Goal: Task Accomplishment & Management: Use online tool/utility

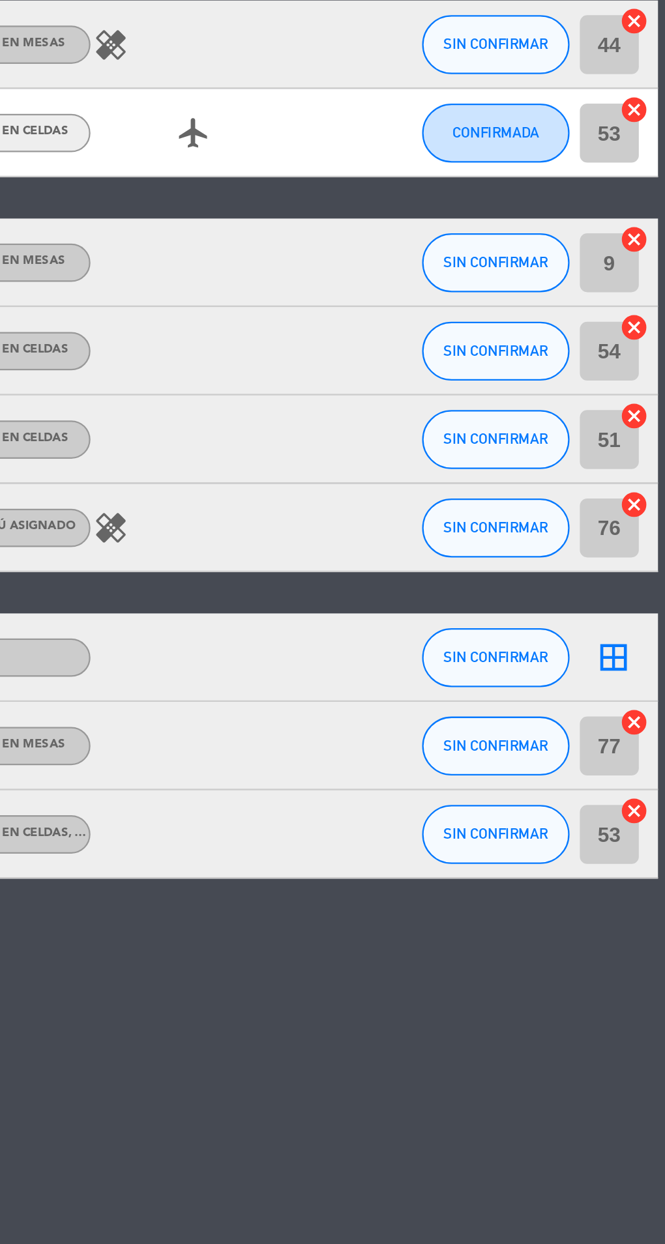
click at [649, 616] on icon "cancel" at bounding box center [650, 612] width 13 height 13
click at [652, 645] on icon "cancel" at bounding box center [650, 651] width 13 height 13
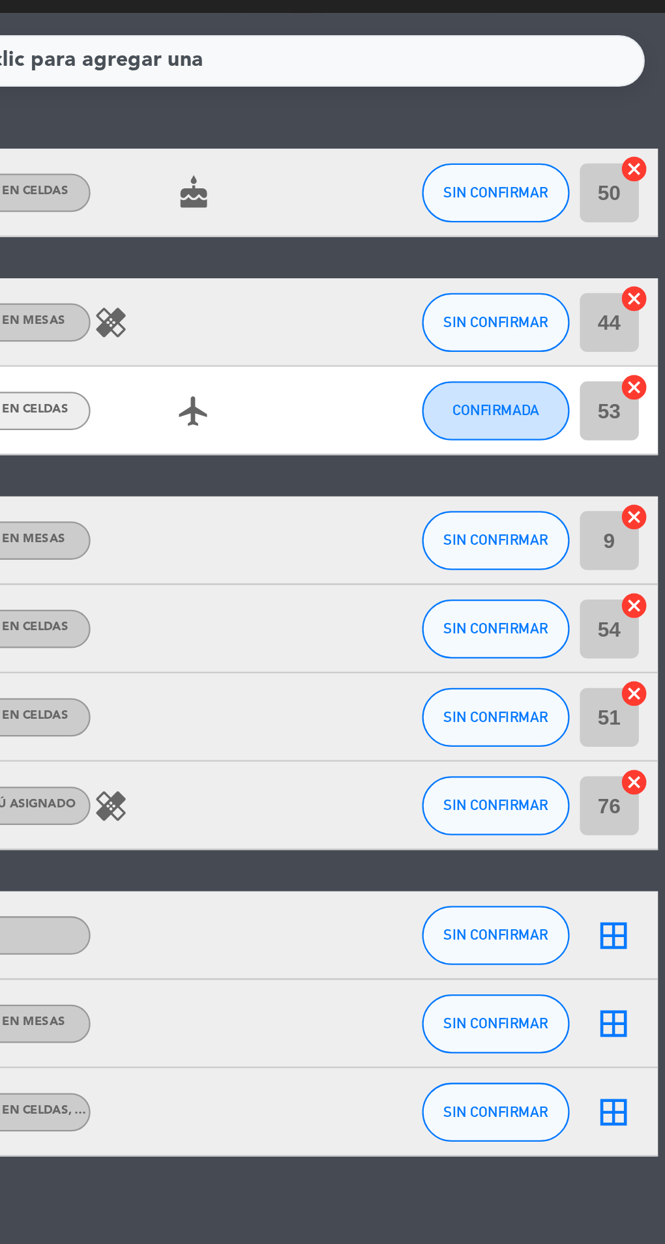
click at [653, 398] on icon "cancel" at bounding box center [650, 398] width 13 height 13
click at [648, 442] on icon "cancel" at bounding box center [650, 437] width 13 height 13
click at [650, 480] on icon "cancel" at bounding box center [650, 476] width 13 height 13
click at [655, 519] on icon "cancel" at bounding box center [650, 516] width 13 height 13
click at [652, 345] on icon "cancel" at bounding box center [650, 341] width 13 height 13
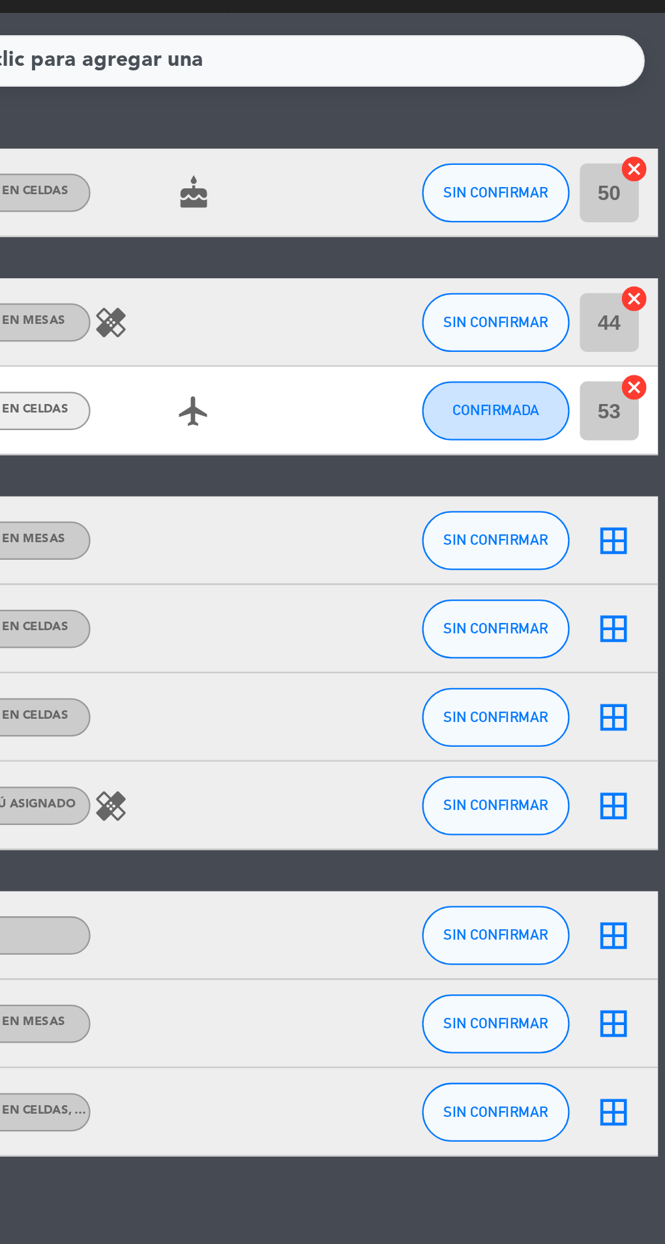
click at [651, 300] on icon "cancel" at bounding box center [650, 302] width 13 height 13
click at [643, 243] on input "50" at bounding box center [640, 255] width 26 height 26
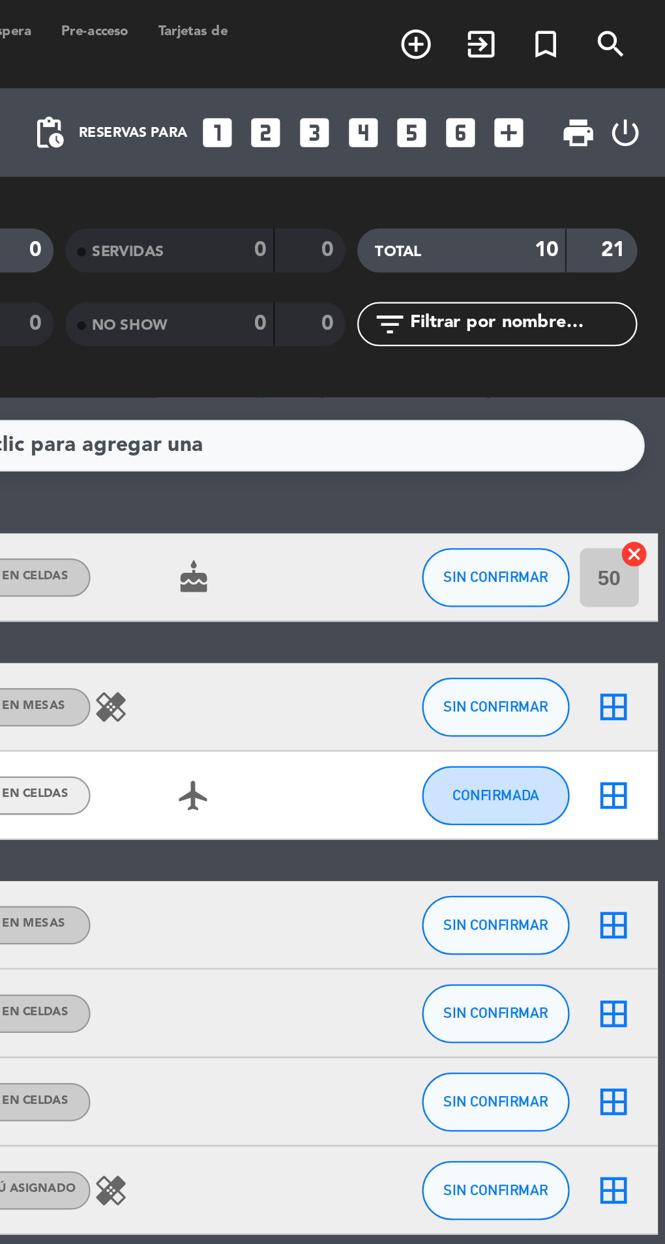
click at [652, 249] on icon "cancel" at bounding box center [650, 245] width 13 height 13
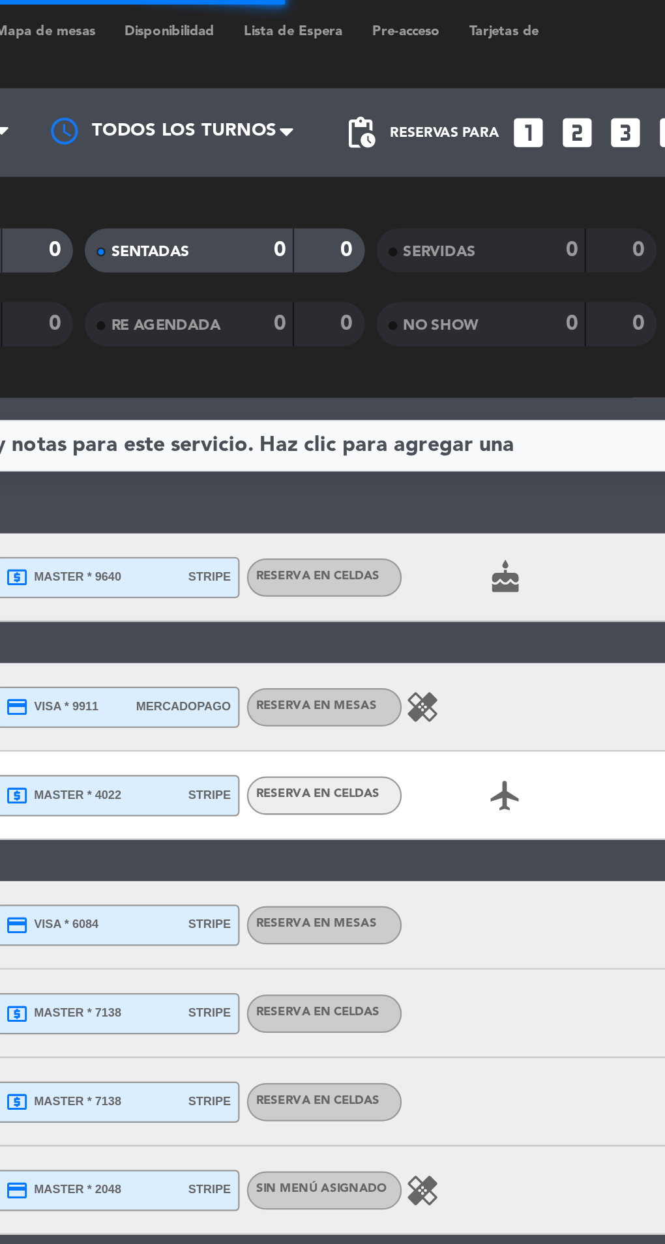
click at [257, 12] on span "Mapa de mesas" at bounding box center [252, 14] width 57 height 6
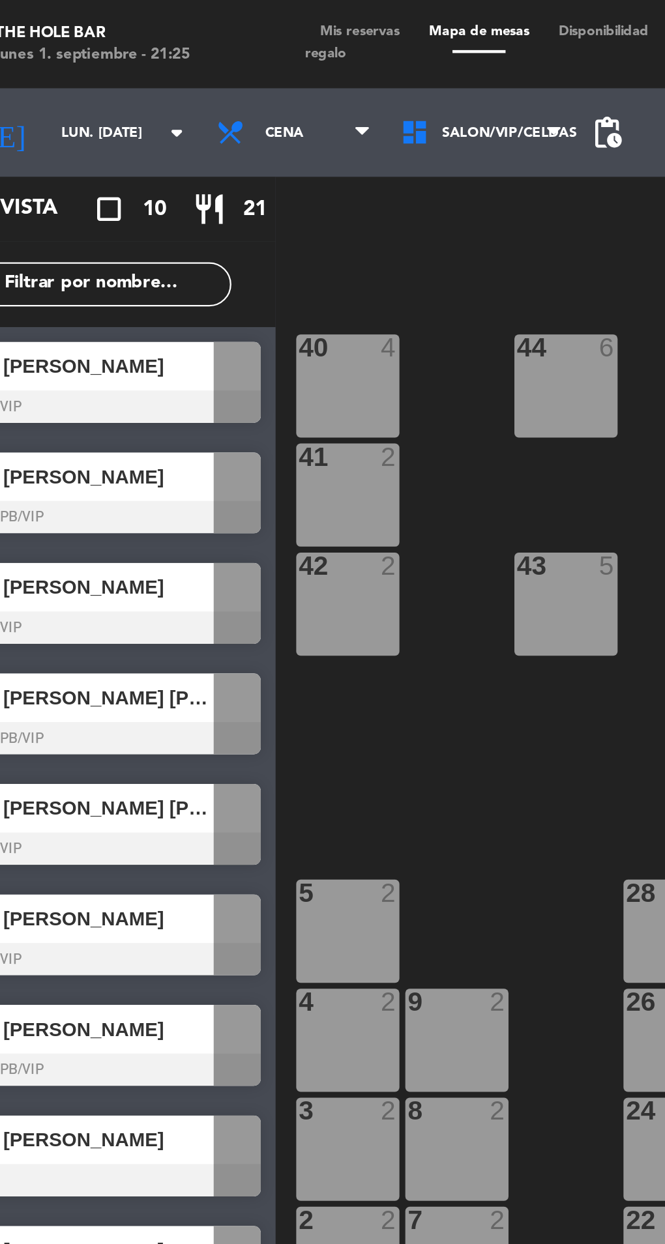
click at [73, 166] on span "[PERSON_NAME]" at bounding box center [88, 162] width 93 height 14
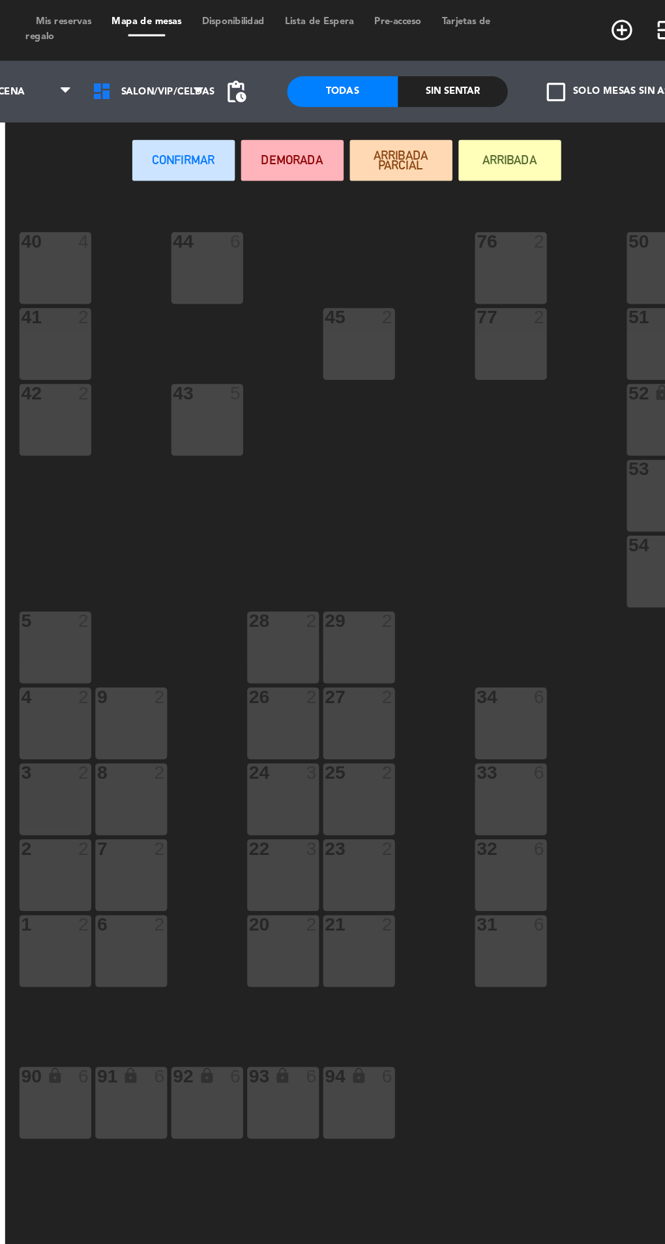
click at [558, 168] on div "50 2" at bounding box center [581, 171] width 46 height 46
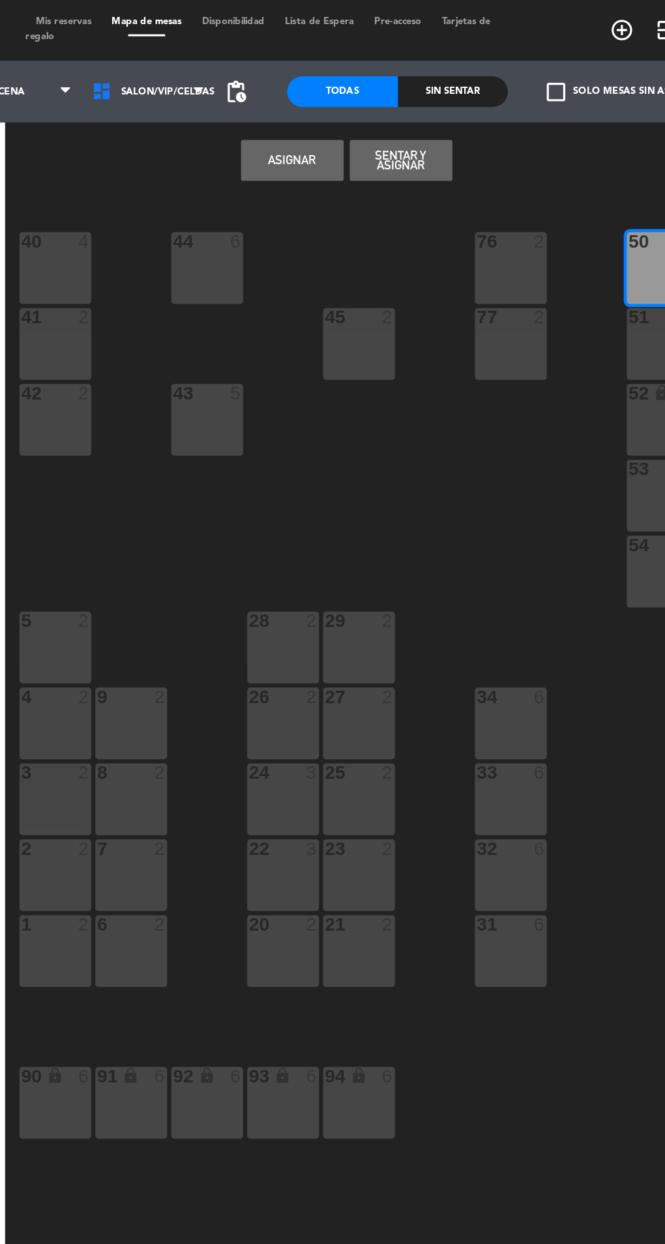
click at [435, 89] on button "Sentar y Asignar" at bounding box center [414, 102] width 65 height 26
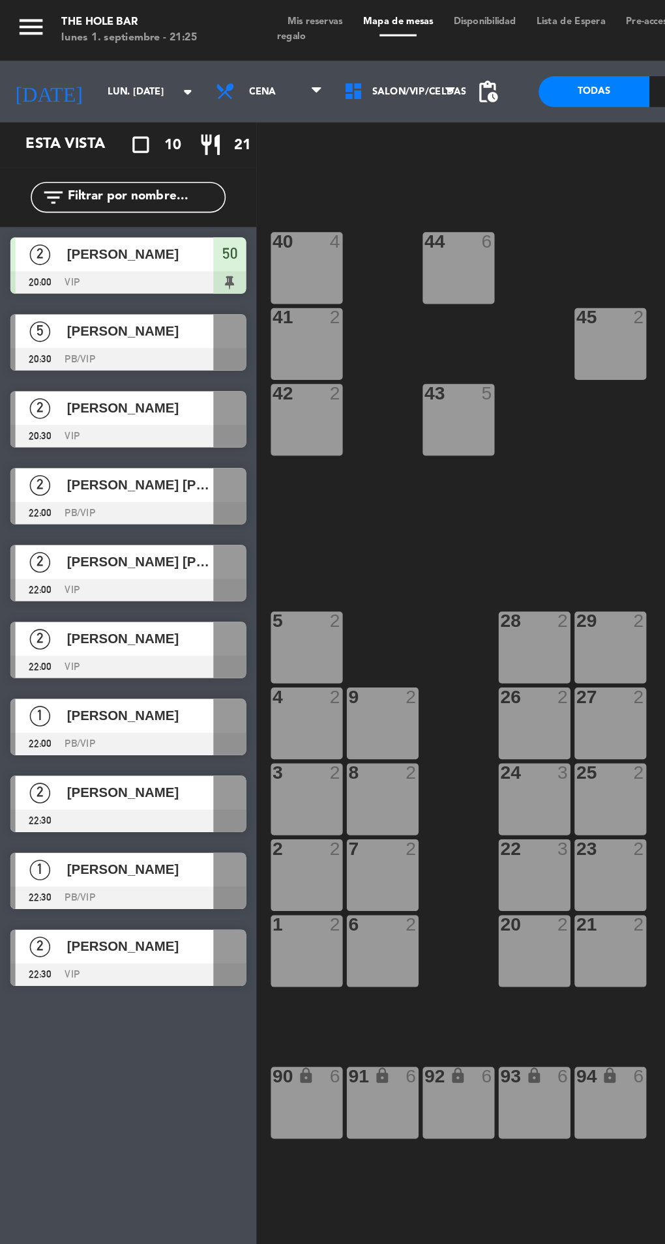
click at [32, 218] on div "5" at bounding box center [25, 211] width 31 height 22
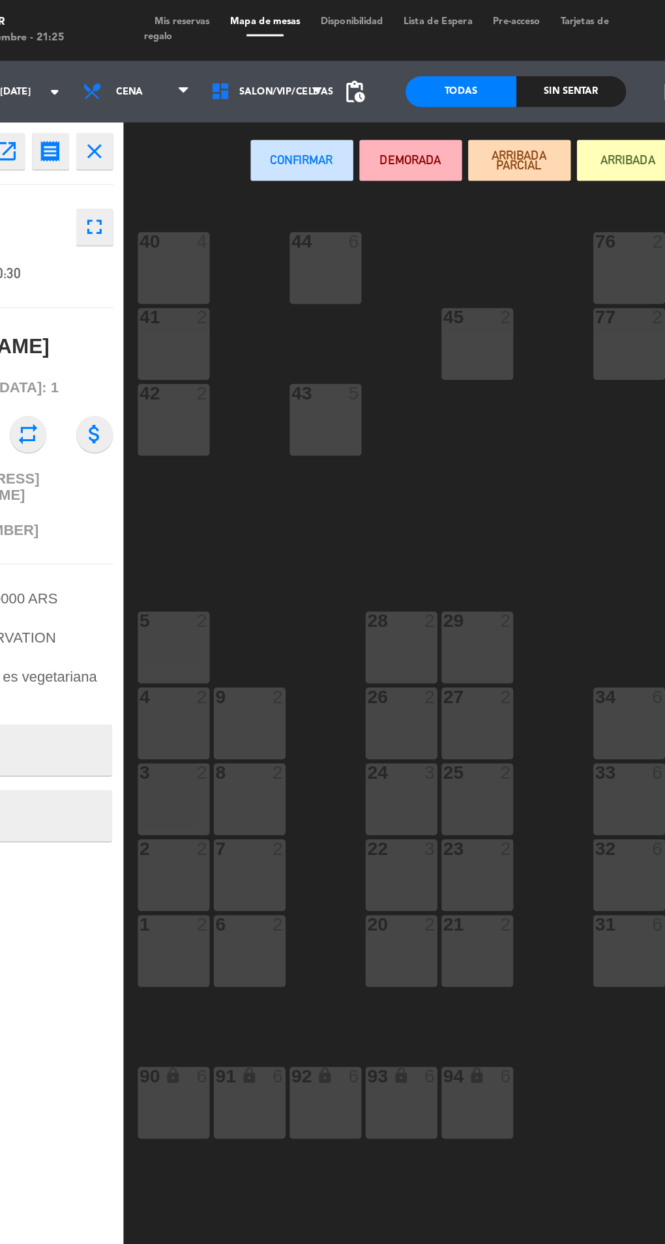
click at [486, 593] on div at bounding box center [484, 588] width 22 height 12
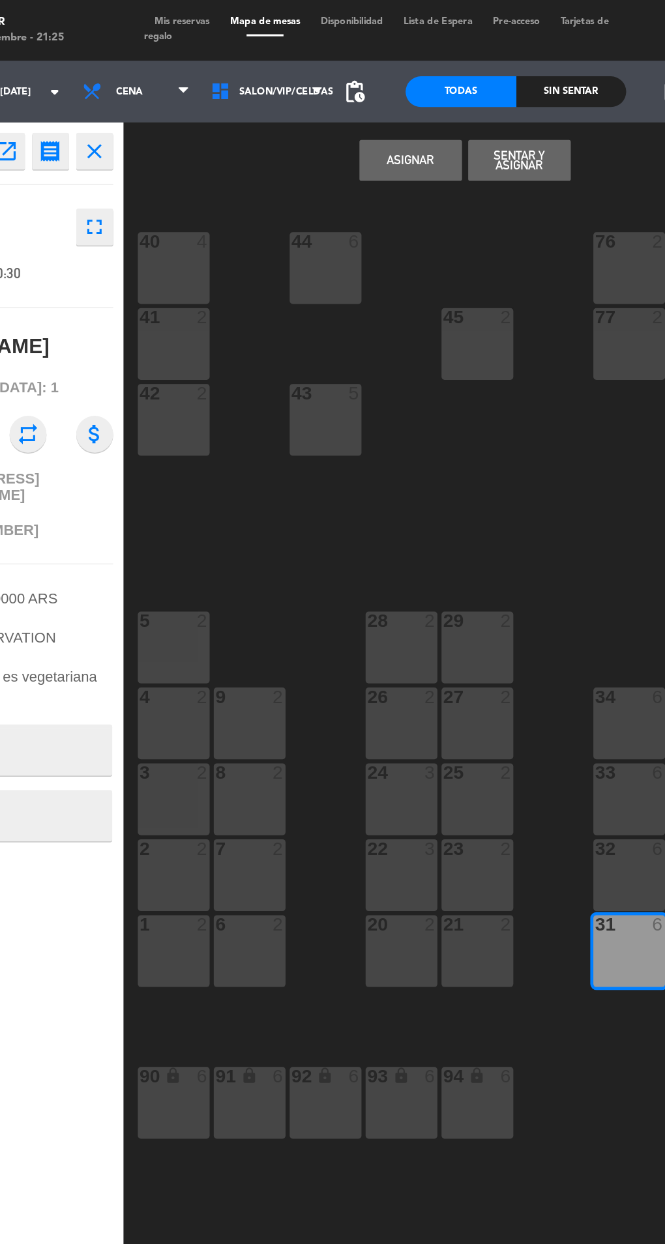
click at [426, 93] on button "Sentar y Asignar" at bounding box center [414, 102] width 65 height 26
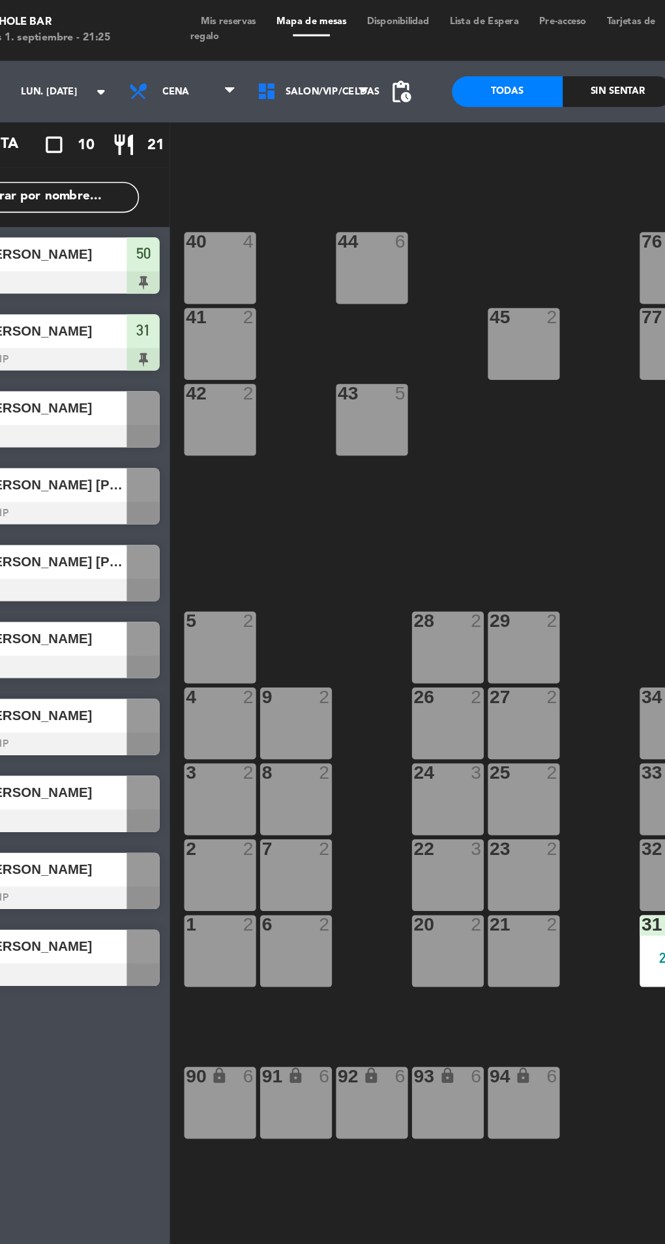
click at [95, 263] on span "[PERSON_NAME]" at bounding box center [88, 260] width 93 height 14
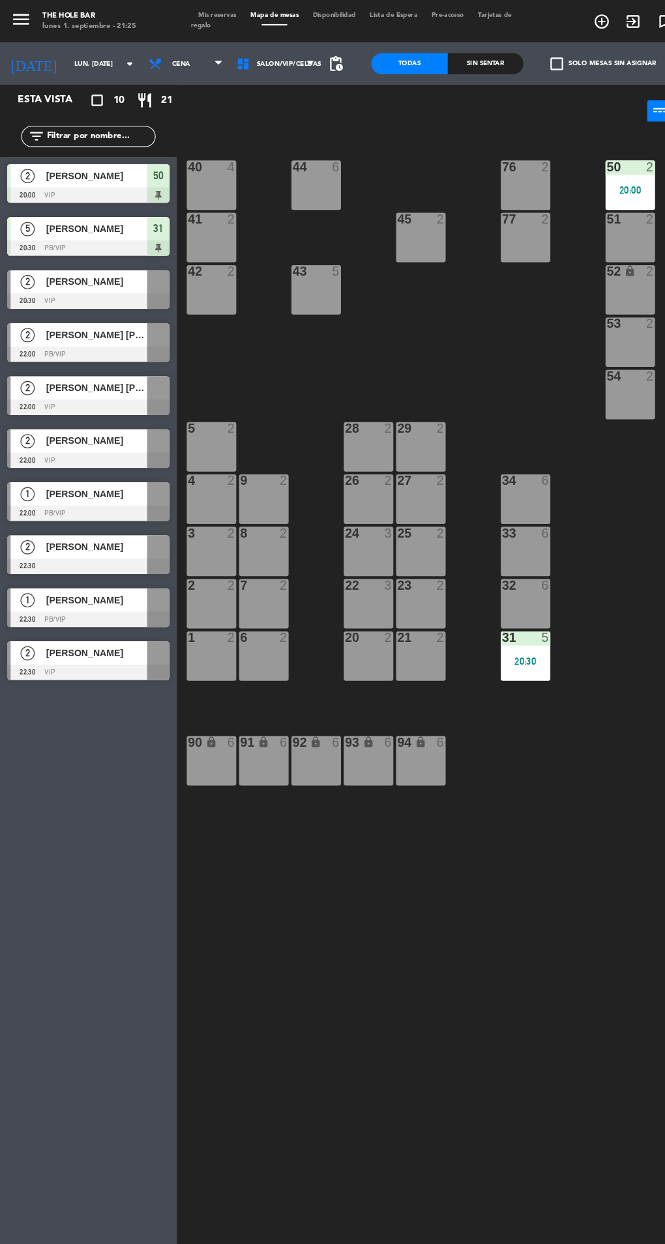
click at [53, 263] on span "[PERSON_NAME]" at bounding box center [88, 260] width 93 height 14
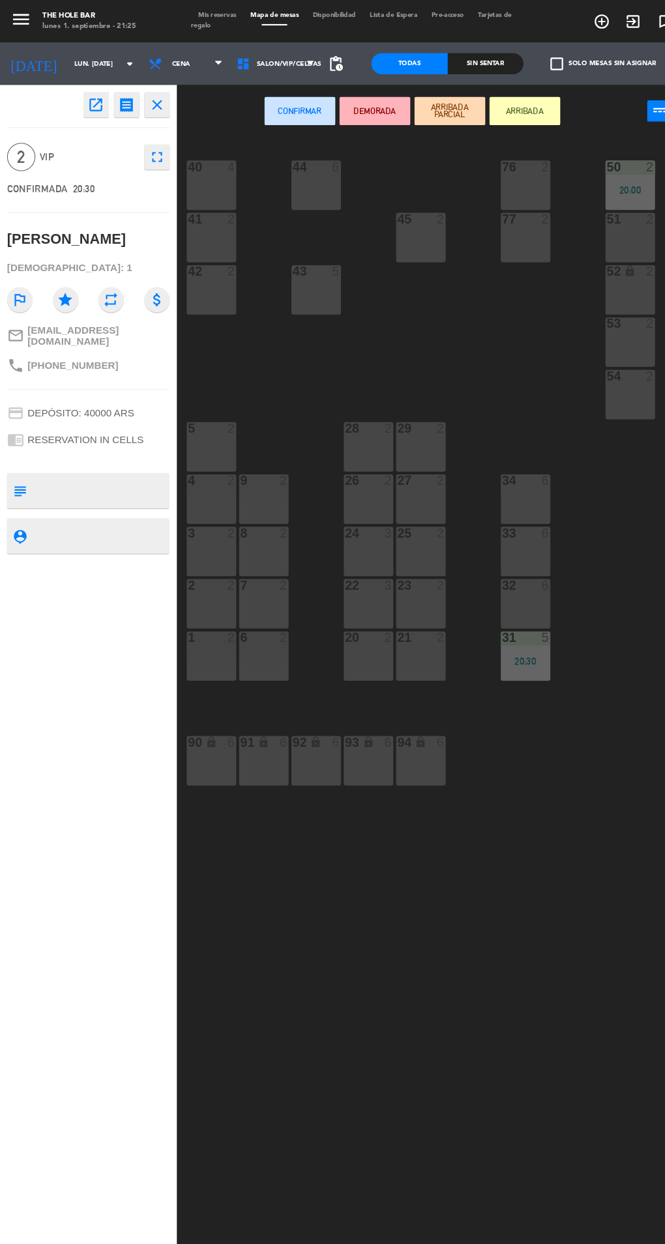
click at [566, 213] on div "51 2" at bounding box center [581, 219] width 46 height 46
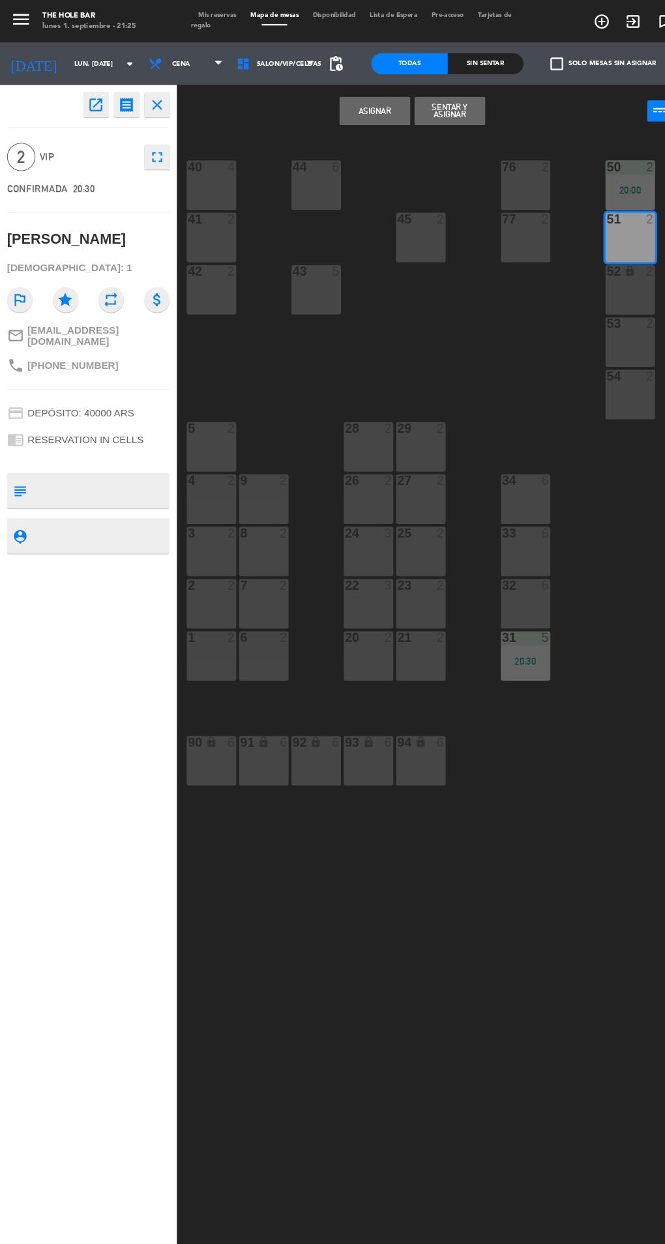
click at [402, 108] on button "Sentar y Asignar" at bounding box center [414, 102] width 65 height 26
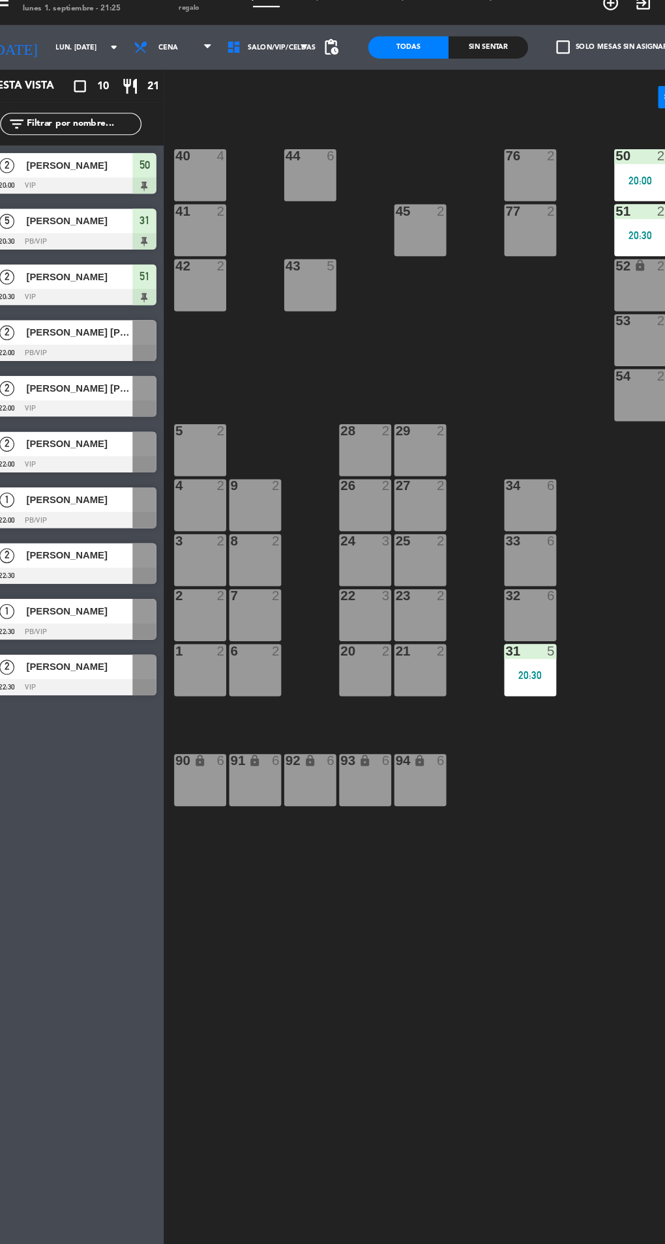
click at [579, 149] on div at bounding box center [581, 154] width 22 height 12
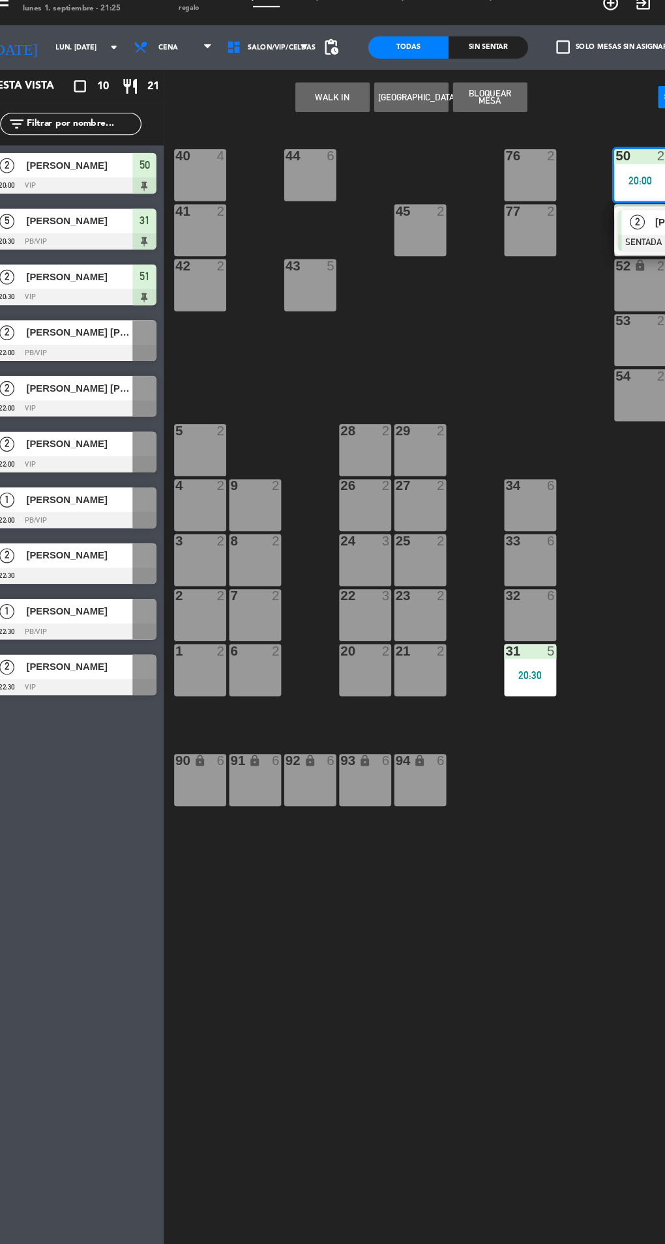
click at [579, 224] on div at bounding box center [631, 230] width 140 height 14
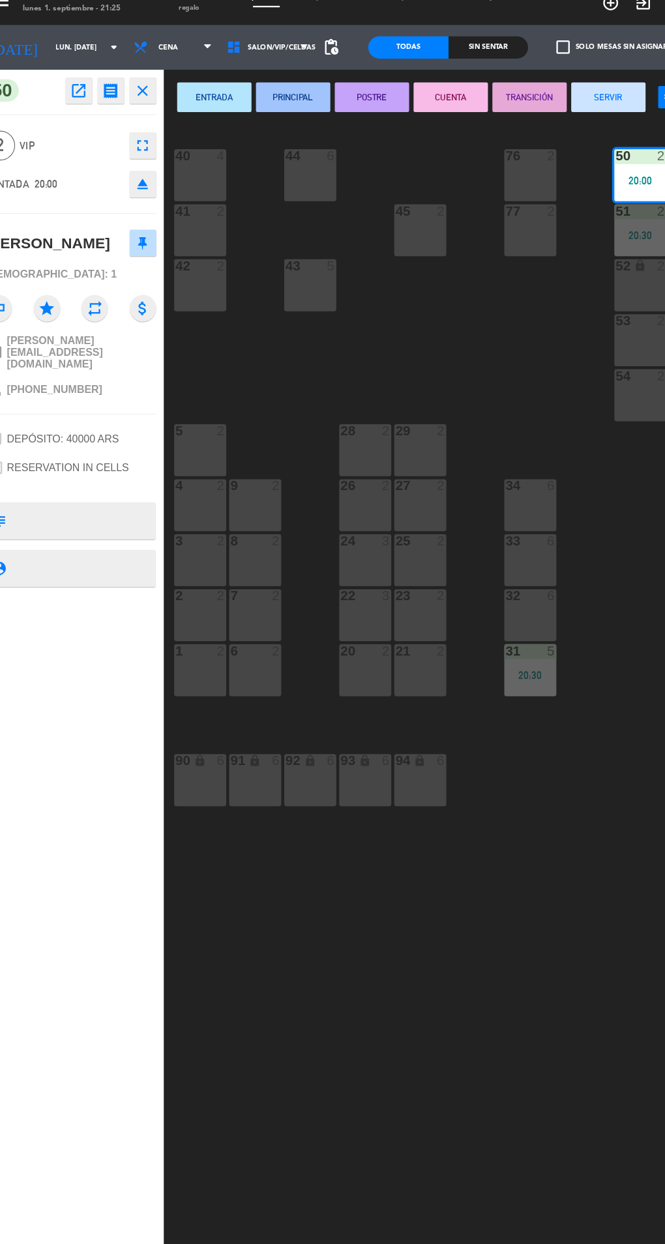
click at [565, 93] on button "SERVIR" at bounding box center [552, 102] width 65 height 26
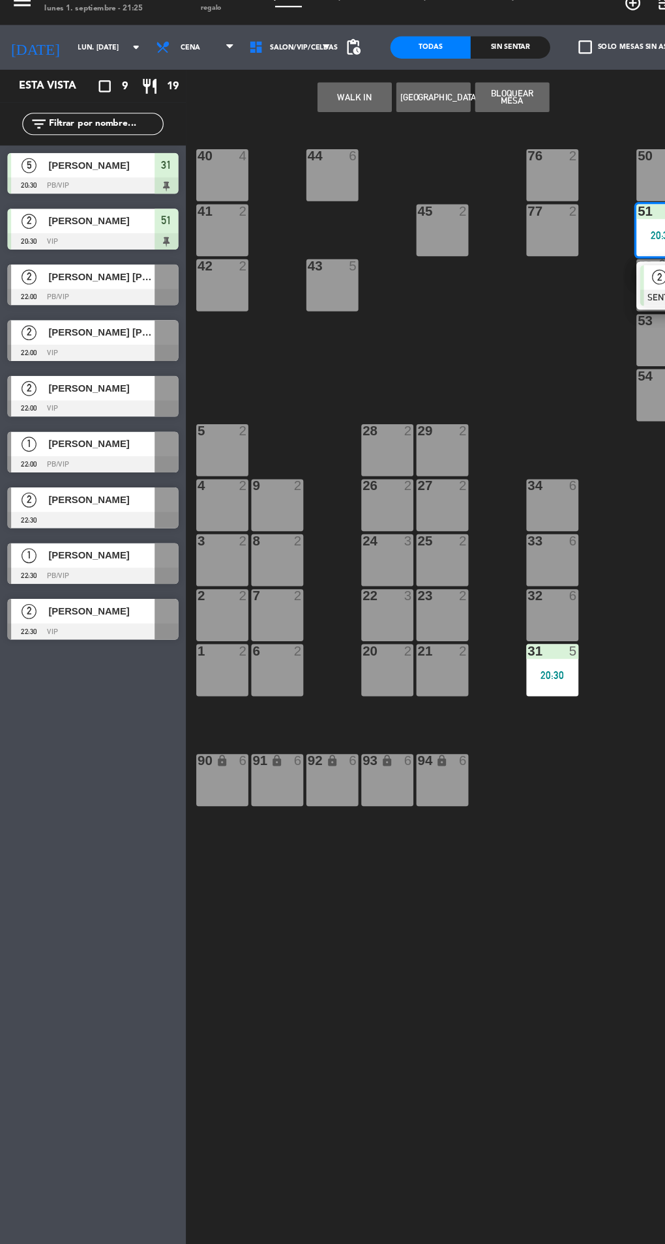
click at [562, 266] on div at bounding box center [562, 268] width 3 height 36
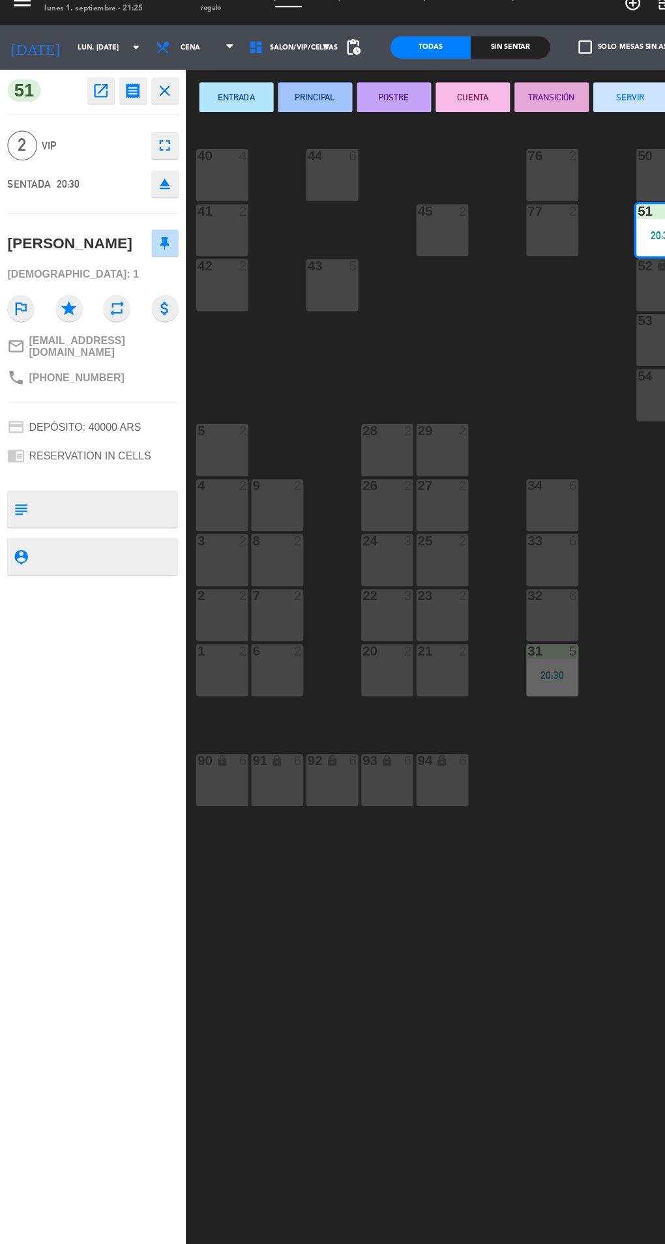
click at [552, 101] on button "SERVIR" at bounding box center [552, 102] width 65 height 26
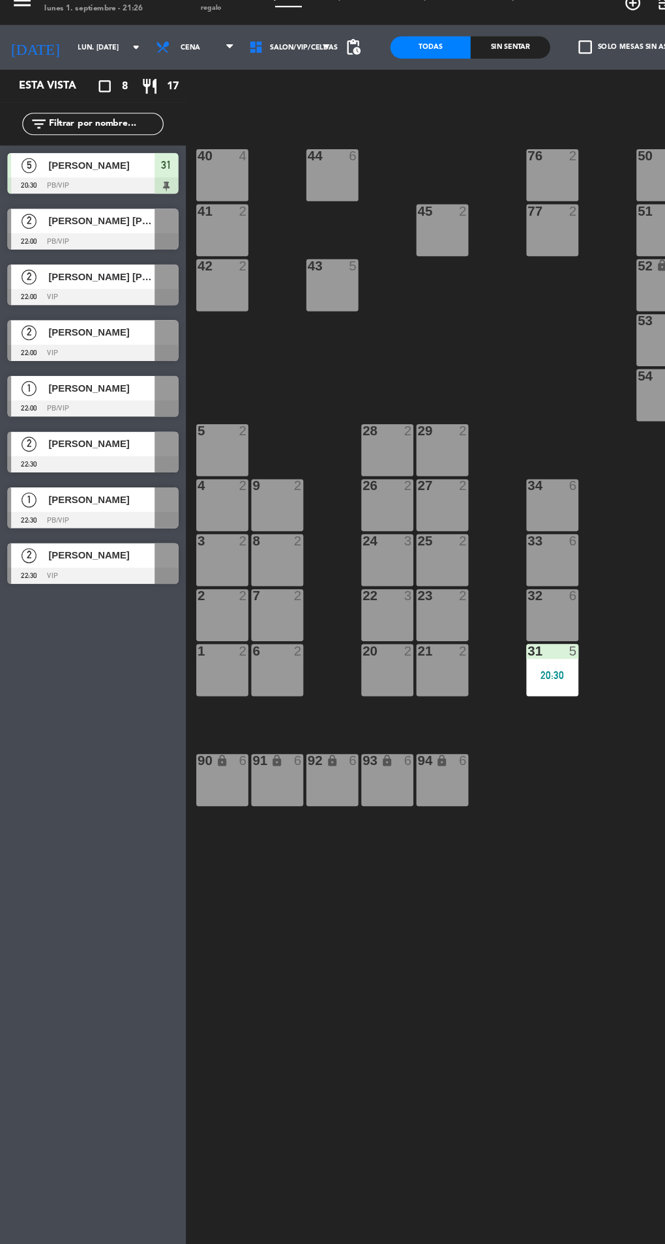
click at [501, 612] on div "20:30" at bounding box center [484, 609] width 46 height 9
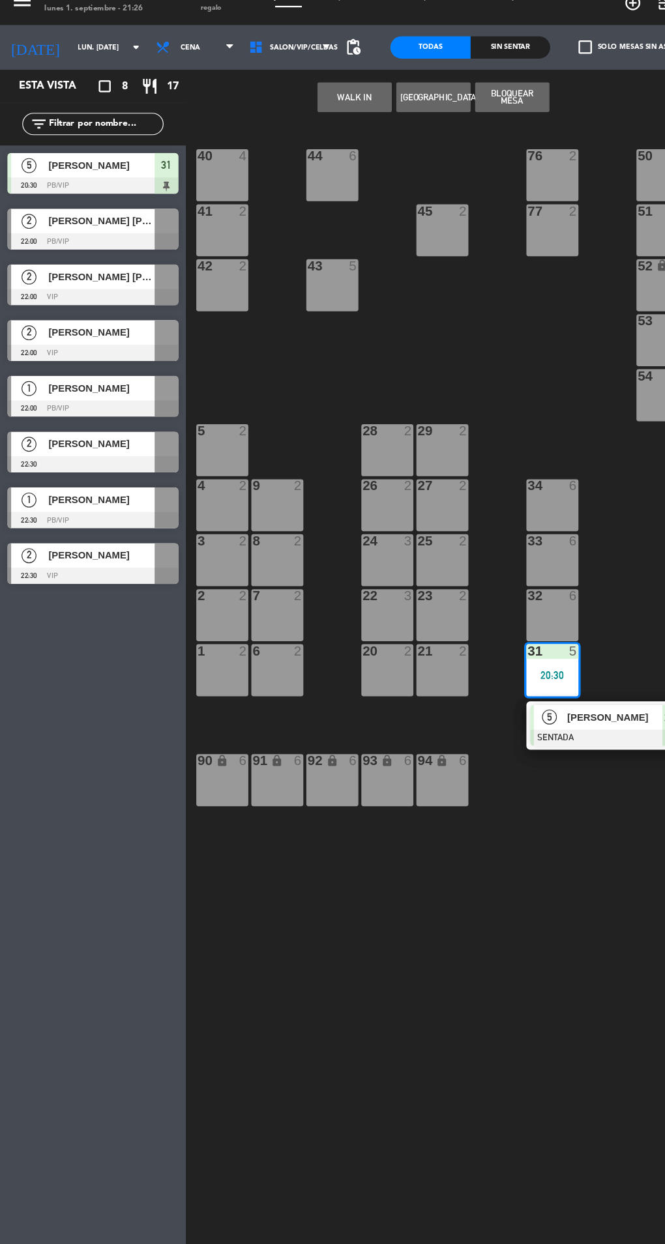
click at [518, 645] on span "[PERSON_NAME]" at bounding box center [538, 646] width 83 height 14
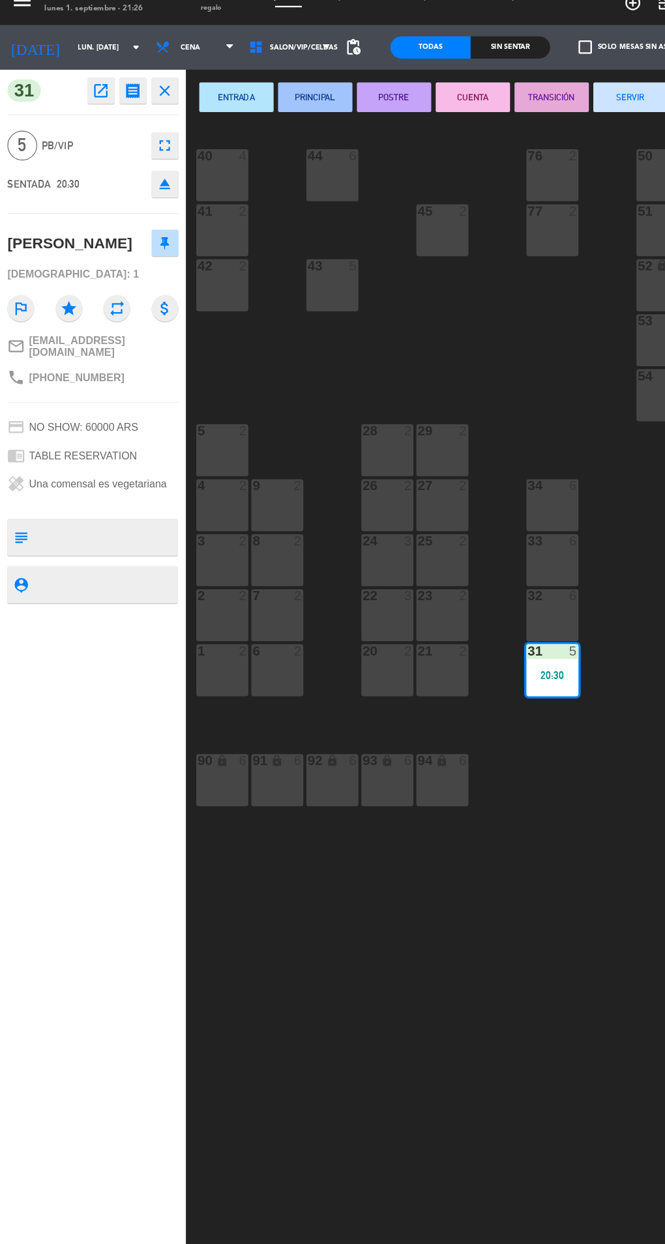
click at [559, 103] on button "SERVIR" at bounding box center [552, 102] width 65 height 26
